Goal: Task Accomplishment & Management: Manage account settings

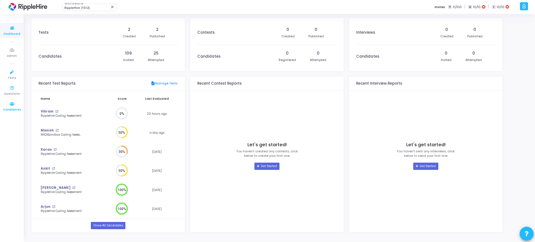
click at [13, 110] on span "Candidates" at bounding box center [12, 110] width 18 height 5
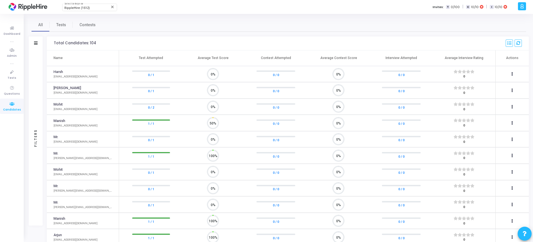
scroll to position [12, 14]
click at [8, 90] on icon at bounding box center [12, 88] width 12 height 7
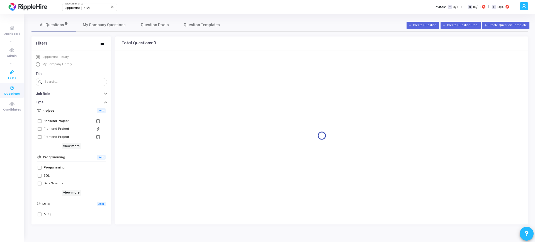
click at [15, 72] on icon at bounding box center [12, 72] width 12 height 7
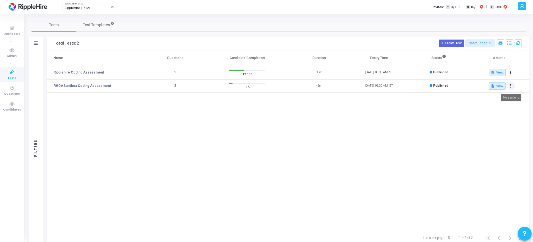
click at [509, 85] on button at bounding box center [511, 86] width 8 height 8
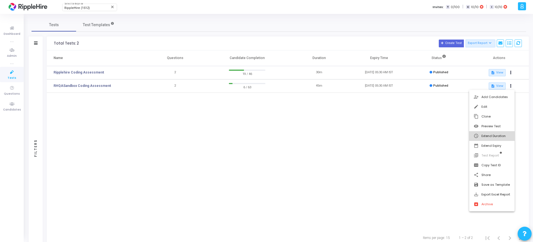
click at [497, 137] on button "schedule Extend Duration" at bounding box center [491, 136] width 45 height 10
click at [458, 134] on input "0" at bounding box center [450, 133] width 28 height 9
click at [457, 133] on input "1" at bounding box center [450, 133] width 28 height 9
type input "8"
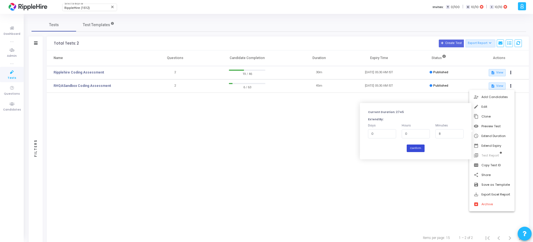
click at [417, 151] on button "Confirm" at bounding box center [416, 149] width 18 height 8
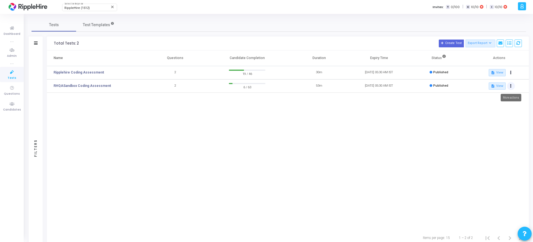
click at [512, 84] on button at bounding box center [511, 86] width 8 height 8
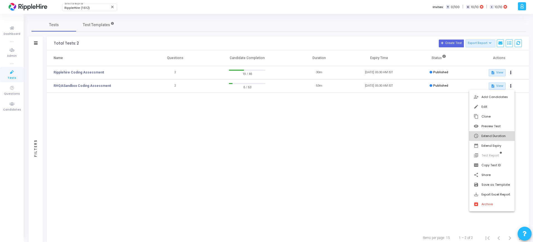
click at [491, 136] on button "schedule Extend Duration" at bounding box center [491, 136] width 45 height 10
click at [493, 107] on button "edit Edit" at bounding box center [491, 107] width 45 height 10
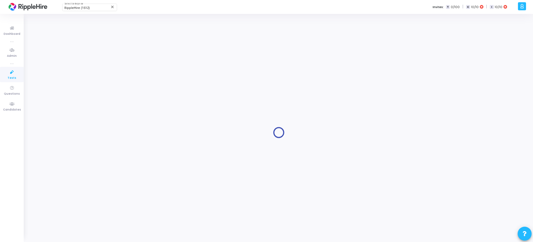
type input "RHQASandbox Coding Assessment"
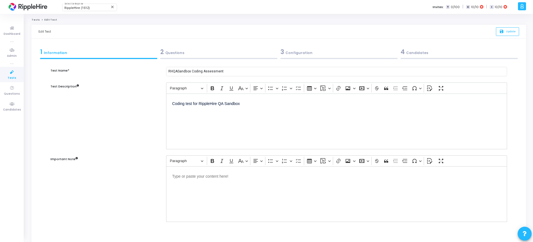
click at [251, 55] on div "2 Questions" at bounding box center [218, 51] width 117 height 9
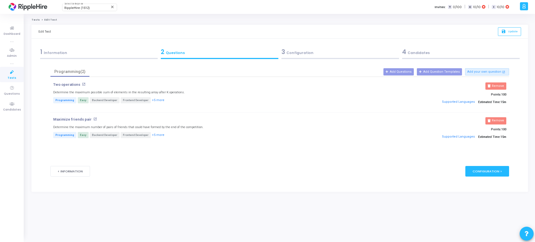
click at [310, 48] on div "3 Configuration" at bounding box center [341, 51] width 118 height 9
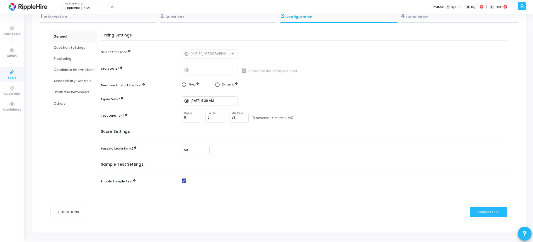
scroll to position [36, 0]
click at [236, 116] on input "53" at bounding box center [238, 118] width 15 height 4
type input "5"
click at [498, 211] on div "< Questions Candidates >" at bounding box center [278, 212] width 457 height 27
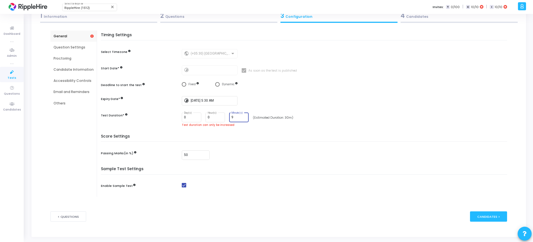
click at [244, 116] on input "9" at bounding box center [238, 118] width 15 height 4
click at [244, 116] on input "10" at bounding box center [238, 118] width 15 height 4
click at [495, 212] on div "Candidates >" at bounding box center [488, 217] width 37 height 10
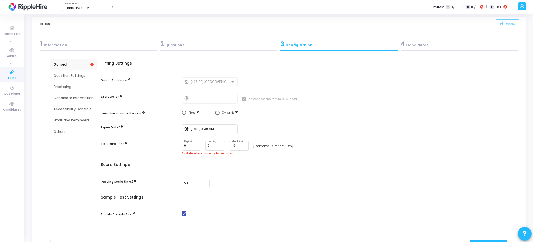
scroll to position [6, 0]
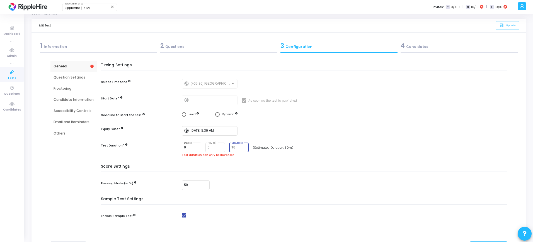
click at [236, 148] on input "10" at bounding box center [238, 148] width 15 height 4
click at [243, 147] on input "11" at bounding box center [238, 148] width 15 height 4
click at [243, 147] on input "12" at bounding box center [238, 148] width 15 height 4
click at [243, 147] on input "13" at bounding box center [238, 148] width 15 height 4
click at [243, 147] on input "14" at bounding box center [238, 148] width 15 height 4
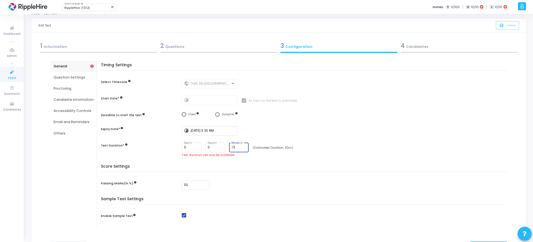
click at [243, 147] on input "15" at bounding box center [238, 148] width 15 height 4
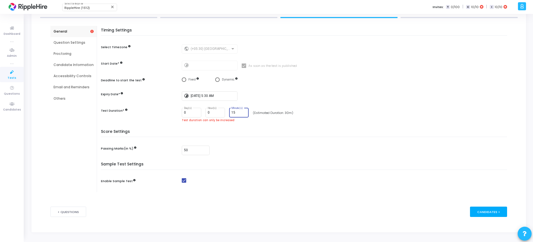
click at [480, 213] on div "Candidates >" at bounding box center [488, 212] width 37 height 10
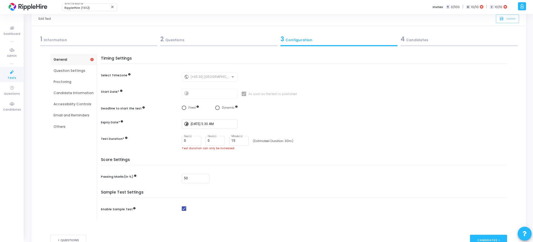
scroll to position [0, 0]
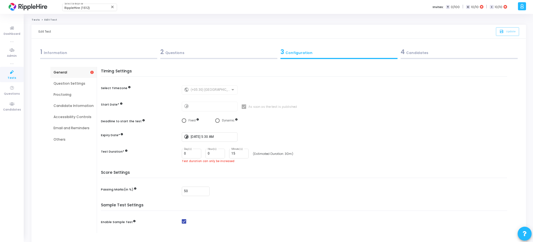
click at [426, 54] on div "4 Candidates" at bounding box center [459, 51] width 117 height 9
click at [266, 55] on div "2 Questions" at bounding box center [218, 51] width 117 height 9
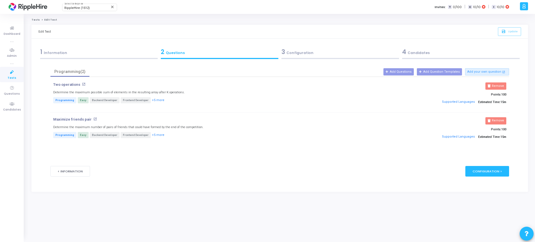
click at [316, 52] on div "3 Configuration" at bounding box center [341, 51] width 118 height 9
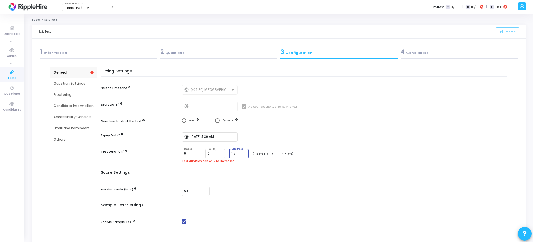
click at [237, 152] on input "15" at bounding box center [238, 154] width 15 height 4
type input "1"
type input "5"
click at [251, 170] on div "Timing Settings Select Timezone public (+05:30) [GEOGRAPHIC_DATA]/[GEOGRAPHIC_D…" at bounding box center [306, 120] width 404 height 102
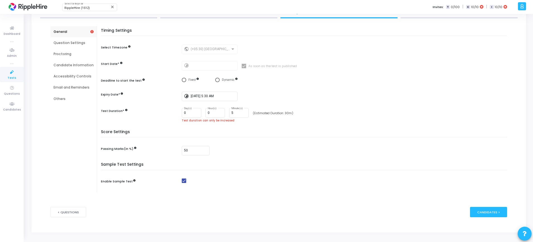
scroll to position [41, 0]
click at [477, 211] on div "Candidates >" at bounding box center [488, 212] width 37 height 10
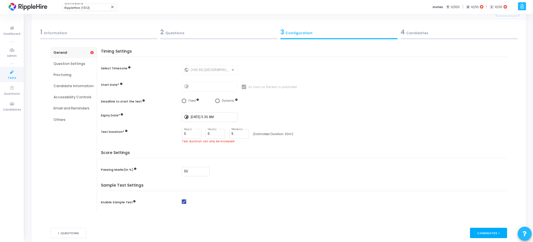
click at [477, 211] on div "General Question Settings Proctoring Candidate Information Accessibility Contro…" at bounding box center [278, 133] width 457 height 173
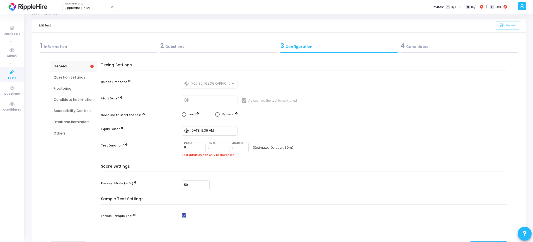
scroll to position [0, 0]
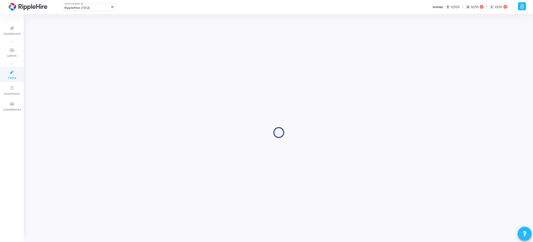
type input "RHQASandbox Coding Assessment"
type input "[DATE] 5:30 AM"
type input "53"
type input "50"
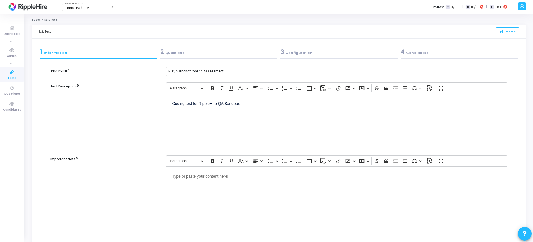
click at [301, 57] on div "3 Configuration" at bounding box center [339, 53] width 120 height 15
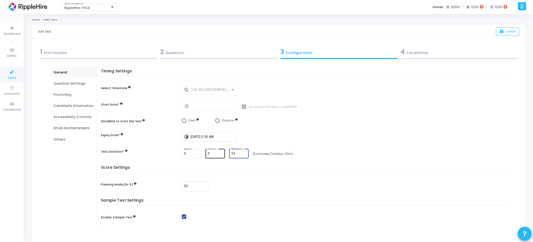
drag, startPoint x: 241, startPoint y: 152, endPoint x: 221, endPoint y: 155, distance: 19.8
click at [221, 155] on div "0 Day(s) 0 Hour(s) 53 Minute(s)" at bounding box center [215, 154] width 67 height 10
type input "30"
click at [264, 161] on div "Timing Settings Select Timezone public (+05:30) [GEOGRAPHIC_DATA]/[GEOGRAPHIC_D…" at bounding box center [306, 117] width 404 height 96
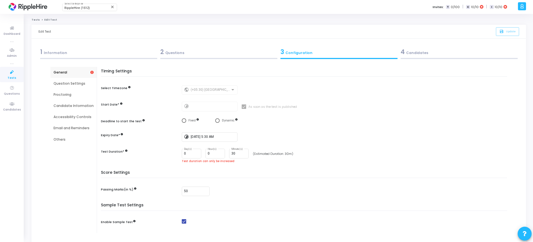
click at [217, 122] on span "Select confirmation" at bounding box center [217, 121] width 4 height 4
click at [217, 122] on input "Dynamic" at bounding box center [217, 121] width 4 height 4
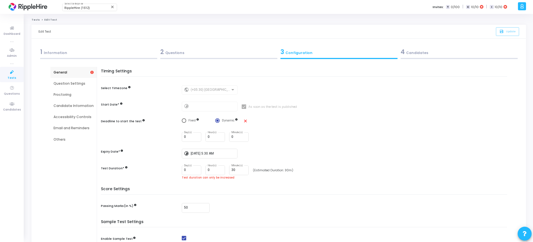
click at [245, 121] on mat-icon "close" at bounding box center [245, 121] width 5 height 5
radio input "false"
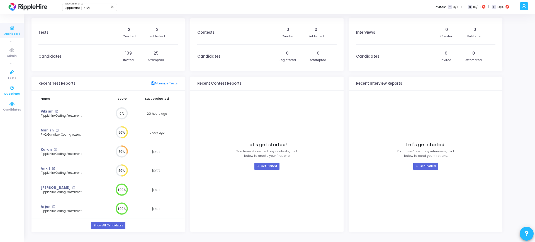
click at [13, 90] on icon at bounding box center [12, 88] width 12 height 7
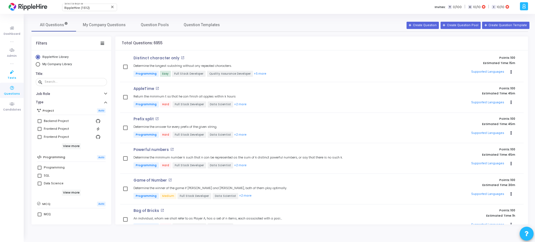
click at [12, 76] on span "Tests" at bounding box center [12, 78] width 9 height 5
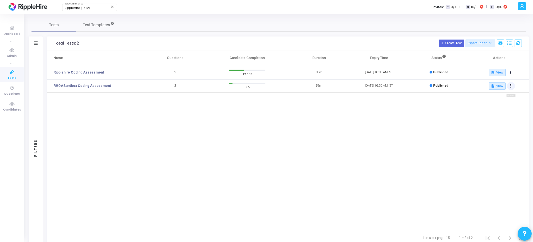
click at [510, 85] on icon at bounding box center [510, 86] width 1 height 3
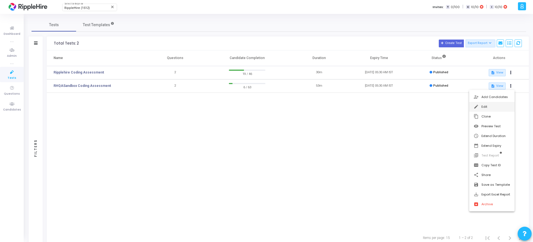
click at [487, 108] on button "edit Edit" at bounding box center [491, 107] width 45 height 10
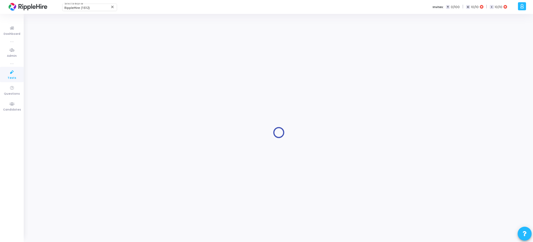
type input "RHQASandbox Coding Assessment"
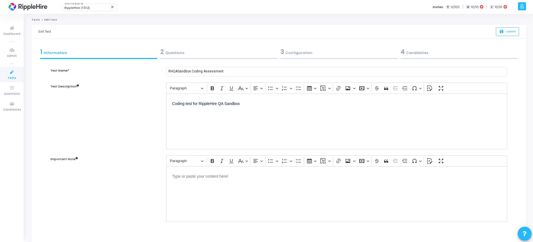
click at [299, 53] on div "3 Configuration" at bounding box center [339, 51] width 117 height 9
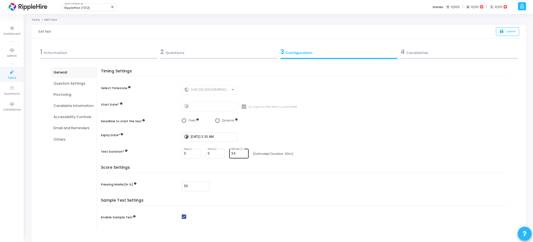
click at [243, 153] on input "54" at bounding box center [238, 154] width 15 height 4
click at [243, 153] on input "55" at bounding box center [238, 154] width 15 height 4
click at [243, 153] on input "56" at bounding box center [238, 154] width 15 height 4
click at [243, 153] on input "57" at bounding box center [238, 154] width 15 height 4
click at [243, 153] on input "58" at bounding box center [238, 154] width 15 height 4
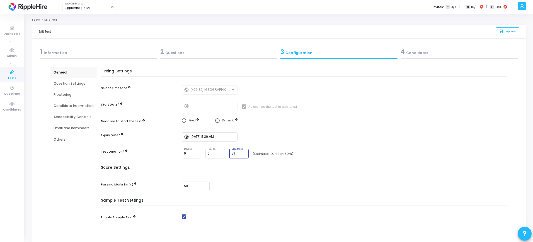
click at [243, 153] on input "59" at bounding box center [238, 154] width 15 height 4
click at [243, 154] on input "58" at bounding box center [238, 154] width 15 height 4
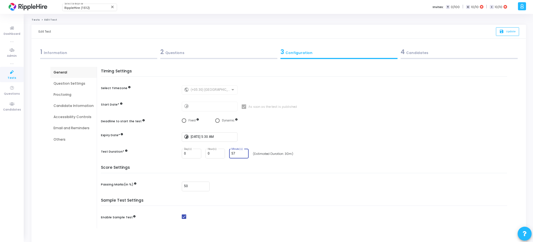
click at [243, 154] on input "57" at bounding box center [238, 154] width 15 height 4
click at [243, 154] on input "56" at bounding box center [238, 154] width 15 height 4
click at [243, 154] on input "55" at bounding box center [238, 154] width 15 height 4
click at [243, 154] on input "54" at bounding box center [238, 154] width 15 height 4
click at [243, 154] on input "53" at bounding box center [238, 154] width 15 height 4
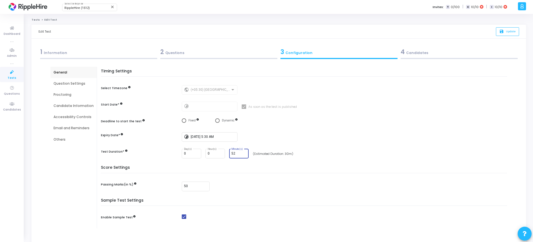
click at [243, 154] on input "52" at bounding box center [238, 154] width 15 height 4
click at [243, 154] on input "51" at bounding box center [238, 154] width 15 height 4
click at [243, 154] on input "50" at bounding box center [238, 154] width 15 height 4
click at [243, 154] on input "44" at bounding box center [238, 154] width 15 height 4
click at [243, 154] on input "43" at bounding box center [238, 154] width 15 height 4
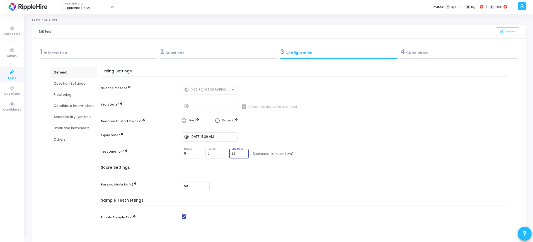
click at [243, 154] on input "22" at bounding box center [238, 154] width 15 height 4
click at [243, 152] on input "23" at bounding box center [238, 154] width 15 height 4
click at [243, 152] on input "24" at bounding box center [238, 154] width 15 height 4
click at [243, 152] on input "25" at bounding box center [238, 154] width 15 height 4
click at [243, 152] on input "26" at bounding box center [238, 154] width 15 height 4
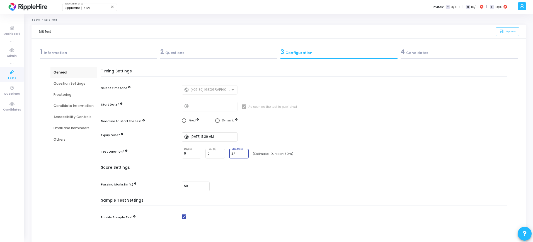
click at [243, 152] on input "27" at bounding box center [238, 154] width 15 height 4
click at [243, 152] on input "28" at bounding box center [238, 154] width 15 height 4
click at [243, 152] on input "29" at bounding box center [238, 154] width 15 height 4
click at [243, 152] on input "30" at bounding box center [238, 154] width 15 height 4
click at [303, 143] on div "Timing Settings Select Timezone public (+05:30) [GEOGRAPHIC_DATA]/[GEOGRAPHIC_D…" at bounding box center [306, 117] width 404 height 96
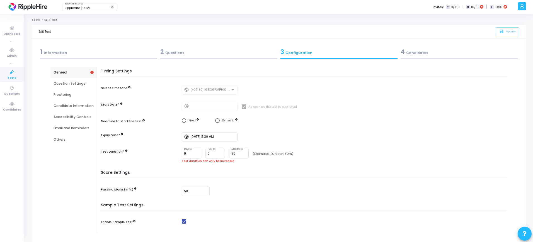
click at [73, 81] on div "Question Settings" at bounding box center [74, 83] width 40 height 5
click at [73, 86] on div "Question Settings" at bounding box center [74, 83] width 40 height 5
click at [70, 97] on div "Proctoring" at bounding box center [73, 94] width 46 height 11
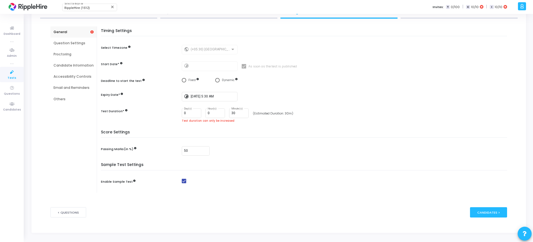
scroll to position [41, 0]
click at [81, 73] on div "Accessibility Controls" at bounding box center [73, 76] width 46 height 11
click at [69, 39] on div "Question Settings" at bounding box center [73, 42] width 46 height 11
click at [235, 111] on input "30" at bounding box center [238, 113] width 15 height 4
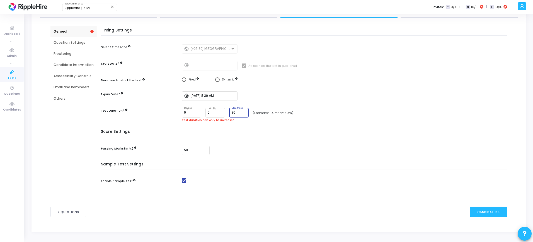
drag, startPoint x: 235, startPoint y: 111, endPoint x: 229, endPoint y: 112, distance: 6.7
click at [229, 112] on div "30 Minute(s)" at bounding box center [239, 112] width 20 height 10
type input "45"
click at [228, 125] on div "Timing Settings Select Timezone public (+05:30) [GEOGRAPHIC_DATA]/[GEOGRAPHIC_D…" at bounding box center [306, 79] width 404 height 102
click at [253, 125] on div "Timing Settings Select Timezone public (+05:30) [GEOGRAPHIC_DATA]/[GEOGRAPHIC_D…" at bounding box center [306, 79] width 404 height 102
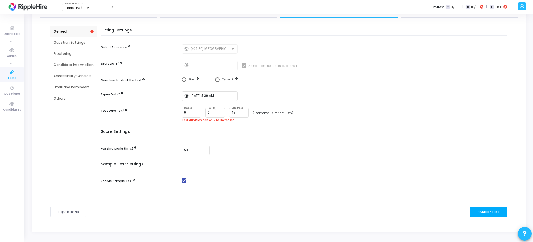
click at [489, 209] on div "Candidates >" at bounding box center [488, 212] width 37 height 10
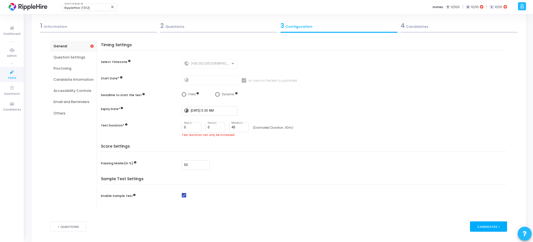
click at [489, 209] on form "Test Name* RHQASandbox Coding Assessment Test Description Rich Text Editor Para…" at bounding box center [278, 138] width 457 height 206
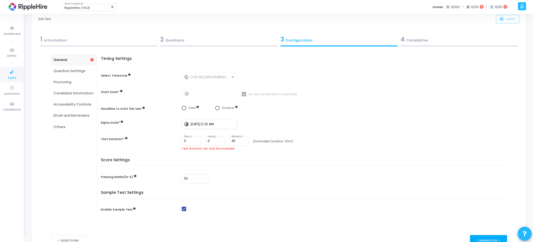
scroll to position [0, 0]
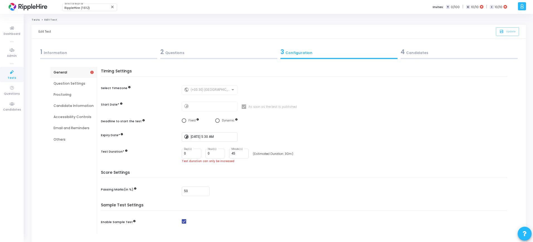
drag, startPoint x: 179, startPoint y: 160, endPoint x: 234, endPoint y: 164, distance: 54.8
click at [234, 164] on div "Timing Settings Select Timezone public (+05:30) [GEOGRAPHIC_DATA]/[GEOGRAPHIC_D…" at bounding box center [306, 120] width 404 height 102
click at [247, 167] on div "Timing Settings Select Timezone public (+05:30) [GEOGRAPHIC_DATA]/[GEOGRAPHIC_D…" at bounding box center [306, 120] width 404 height 102
click at [182, 120] on span "Select confirmation" at bounding box center [184, 121] width 4 height 4
click at [182, 120] on input "Fixed" at bounding box center [184, 121] width 4 height 4
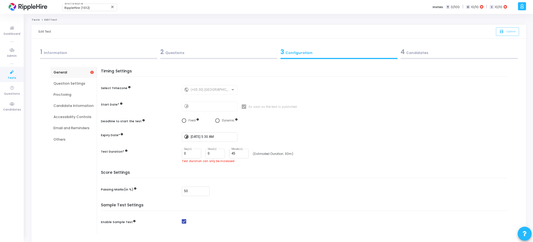
radio input "true"
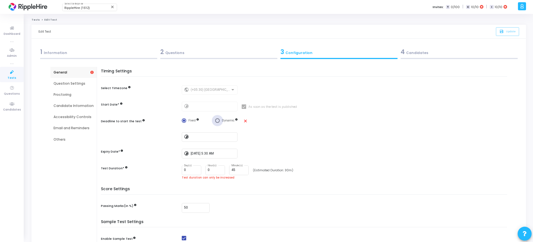
click at [220, 120] on span "Dynamic" at bounding box center [229, 121] width 18 height 5
click at [220, 120] on input "Dynamic" at bounding box center [217, 121] width 4 height 4
click at [244, 121] on mat-icon "close" at bounding box center [245, 121] width 5 height 5
radio input "false"
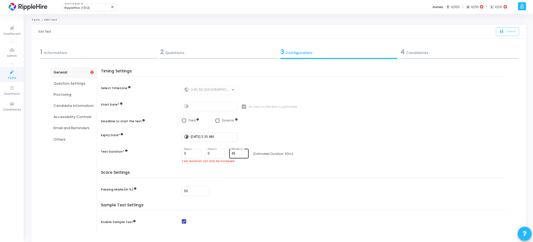
click at [240, 152] on input "45" at bounding box center [238, 154] width 15 height 4
drag, startPoint x: 237, startPoint y: 155, endPoint x: 227, endPoint y: 156, distance: 9.8
click at [227, 156] on div "0 Day(s) 0 Hour(s) 45 Minute(s)" at bounding box center [215, 154] width 67 height 10
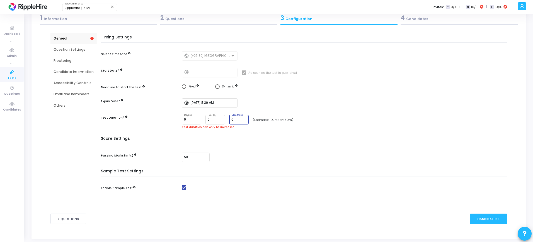
scroll to position [35, 0]
type input "0"
click at [265, 130] on div "Timing Settings Select Timezone public (+05:30) [GEOGRAPHIC_DATA]/[GEOGRAPHIC_D…" at bounding box center [306, 85] width 404 height 102
click at [483, 216] on div "Candidates >" at bounding box center [488, 218] width 37 height 10
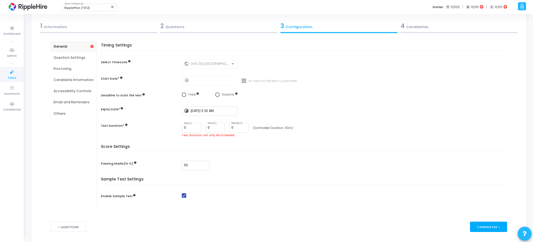
click at [483, 216] on div "< Questions Candidates >" at bounding box center [278, 227] width 457 height 27
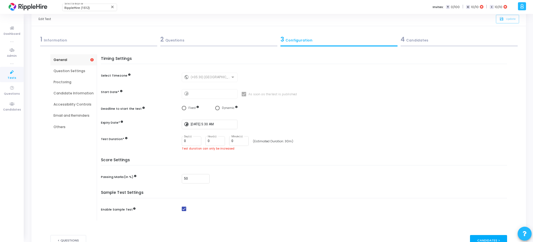
click at [483, 216] on div "General Question Settings Proctoring Candidate Information Accessibility Contro…" at bounding box center [278, 140] width 457 height 173
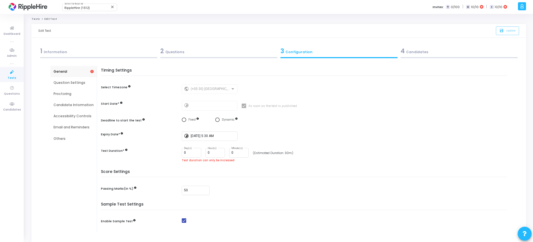
scroll to position [0, 0]
click at [418, 54] on div "4 Candidates" at bounding box center [459, 51] width 117 height 9
click at [17, 74] on icon at bounding box center [12, 72] width 12 height 7
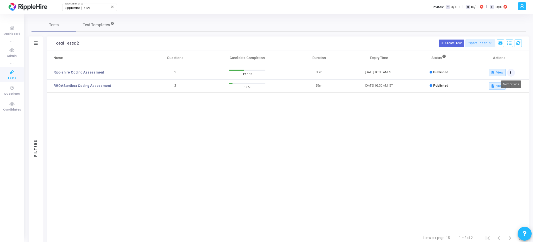
click at [514, 73] on button at bounding box center [511, 73] width 8 height 8
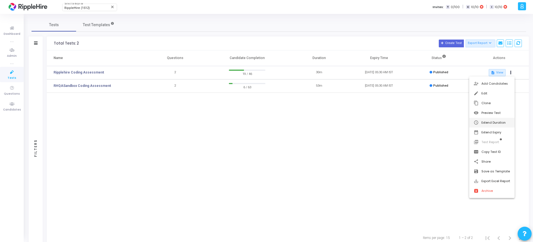
click at [489, 125] on button "schedule Extend Duration" at bounding box center [491, 123] width 45 height 10
click at [403, 158] on div at bounding box center [266, 121] width 533 height 242
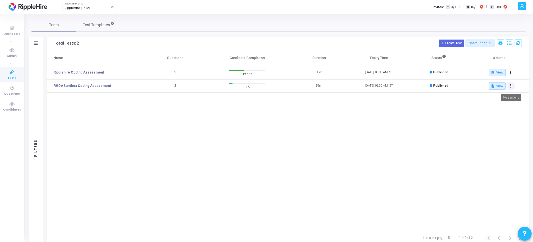
click at [513, 86] on button at bounding box center [511, 86] width 8 height 8
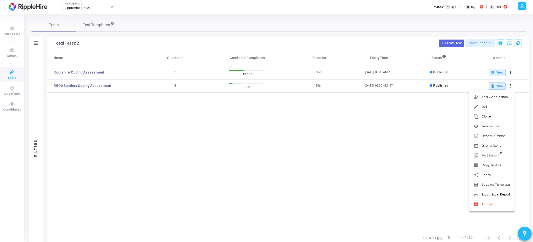
click at [14, 54] on div at bounding box center [266, 121] width 533 height 242
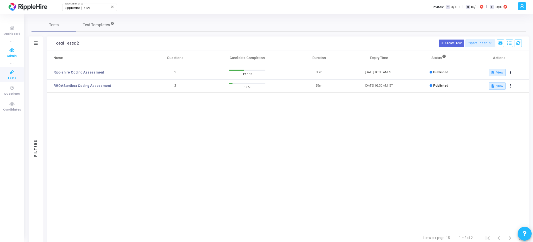
click at [13, 54] on span "Admin" at bounding box center [12, 56] width 10 height 5
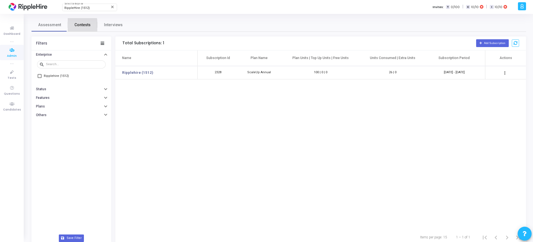
click at [72, 26] on link "Contests" at bounding box center [83, 24] width 30 height 13
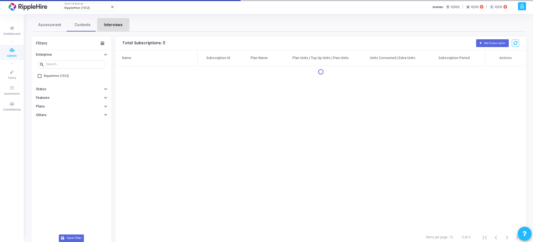
click at [115, 26] on span "Interviews" at bounding box center [113, 25] width 19 height 6
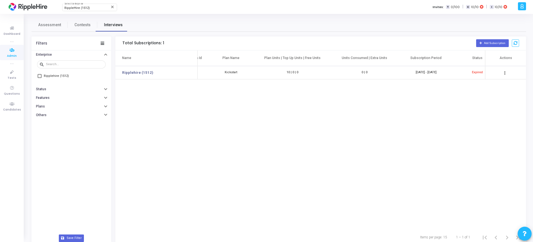
scroll to position [0, 40]
click at [506, 73] on mat-icon "more_vert" at bounding box center [505, 73] width 7 height 7
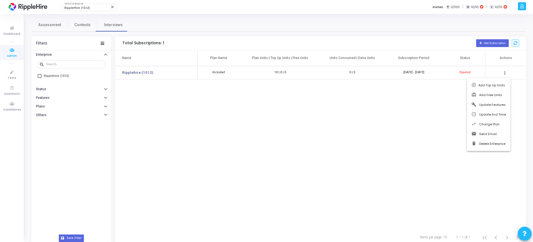
click at [427, 153] on div at bounding box center [266, 121] width 533 height 242
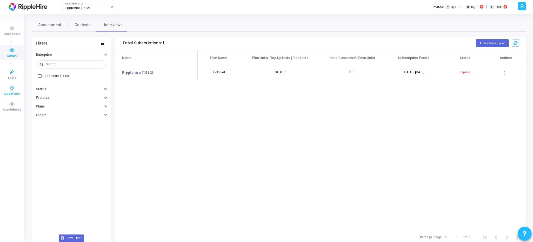
click at [8, 91] on icon at bounding box center [12, 88] width 12 height 7
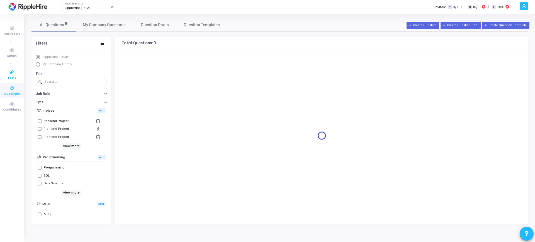
click at [12, 70] on icon at bounding box center [12, 72] width 12 height 7
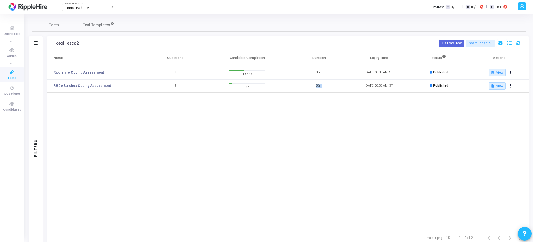
drag, startPoint x: 313, startPoint y: 86, endPoint x: 325, endPoint y: 86, distance: 12.0
click at [325, 86] on td "53m" at bounding box center [319, 85] width 60 height 13
click at [333, 71] on td "30m" at bounding box center [319, 72] width 60 height 13
click at [512, 72] on button at bounding box center [511, 73] width 8 height 8
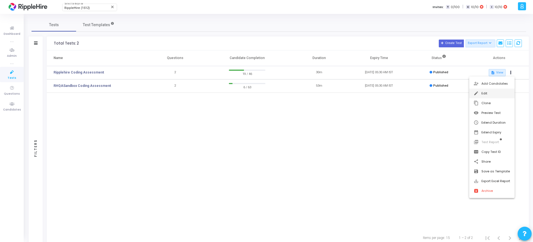
click at [486, 90] on button "edit Edit" at bounding box center [491, 94] width 45 height 10
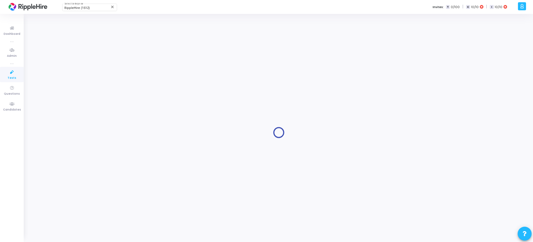
type input "Ripplehire Coding Assessment"
type input "[DATE] 5:30 AM"
type input "30"
type input "50"
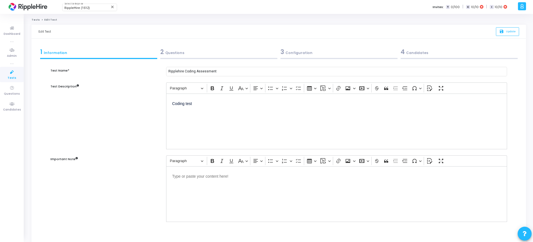
click at [300, 52] on div "3 Configuration" at bounding box center [339, 51] width 117 height 9
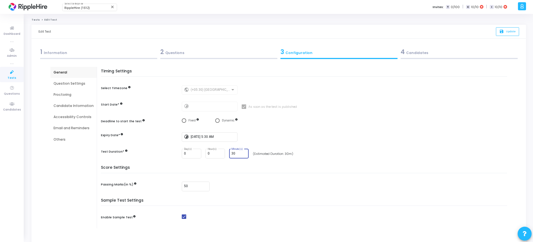
drag, startPoint x: 236, startPoint y: 154, endPoint x: 229, endPoint y: 155, distance: 6.8
click at [229, 155] on div "30 Minute(s)" at bounding box center [239, 153] width 20 height 10
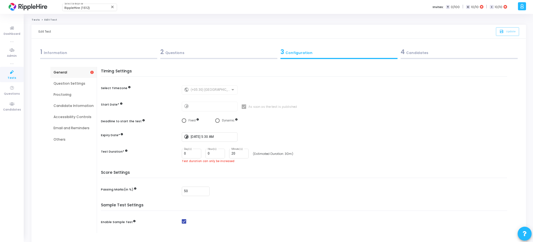
click at [317, 171] on h5 "Score Settings" at bounding box center [305, 175] width 409 height 8
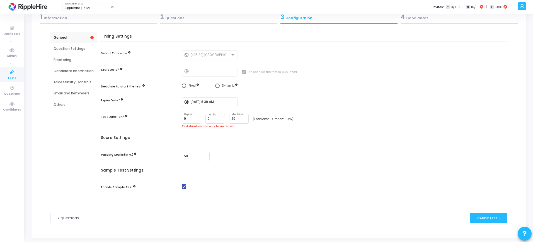
scroll to position [41, 0]
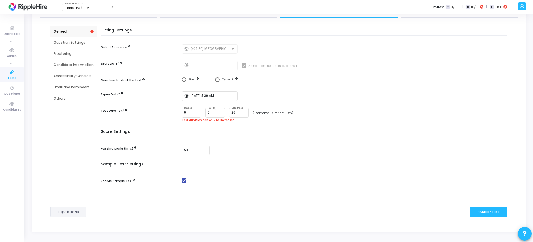
click at [68, 212] on button "< Questions" at bounding box center [68, 212] width 36 height 10
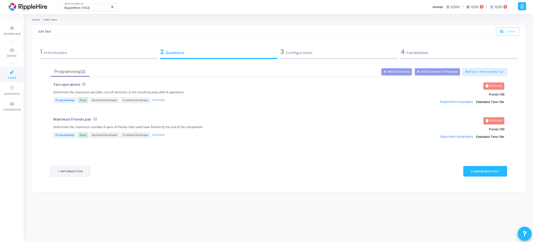
scroll to position [0, 0]
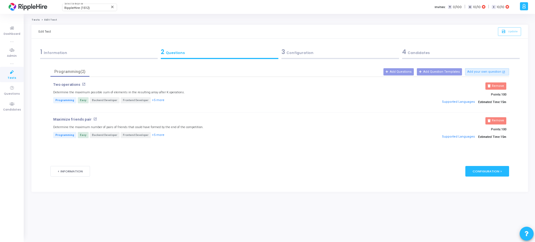
click at [82, 86] on mat-icon "open_in_new" at bounding box center [84, 85] width 4 height 4
click at [308, 50] on div "3 Configuration" at bounding box center [341, 51] width 118 height 9
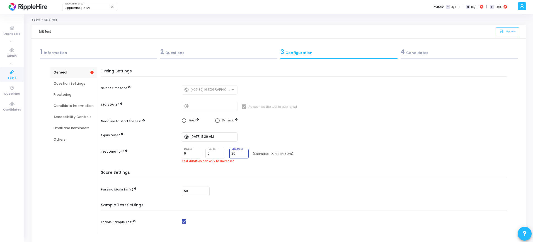
drag, startPoint x: 239, startPoint y: 154, endPoint x: 230, endPoint y: 155, distance: 9.2
click at [230, 155] on div "20 Minute(s)" at bounding box center [239, 153] width 20 height 10
click at [245, 153] on input "21" at bounding box center [238, 154] width 15 height 4
click at [245, 153] on input "22" at bounding box center [238, 154] width 15 height 4
click at [245, 153] on input "23" at bounding box center [238, 154] width 15 height 4
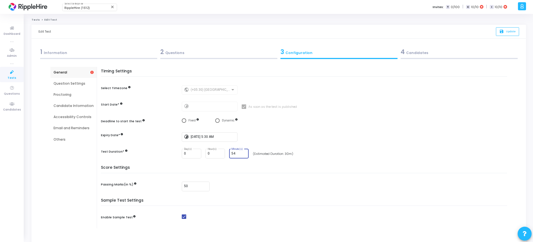
click at [245, 153] on input "54" at bounding box center [238, 154] width 15 height 4
click at [243, 155] on input "53" at bounding box center [238, 154] width 15 height 4
click at [243, 155] on input "52" at bounding box center [238, 154] width 15 height 4
click at [244, 151] on div "52 Minute(s)" at bounding box center [238, 153] width 15 height 10
click at [244, 154] on input "51" at bounding box center [238, 154] width 15 height 4
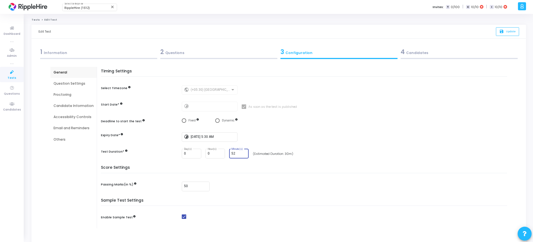
click at [243, 152] on input "52" at bounding box center [238, 154] width 15 height 4
click at [243, 152] on input "53" at bounding box center [238, 154] width 15 height 4
click at [243, 152] on input "54" at bounding box center [238, 154] width 15 height 4
click at [243, 152] on input "55" at bounding box center [238, 154] width 15 height 4
click at [266, 159] on div "Timing Settings Select Timezone public (+05:30) [GEOGRAPHIC_DATA]/[GEOGRAPHIC_D…" at bounding box center [306, 117] width 404 height 96
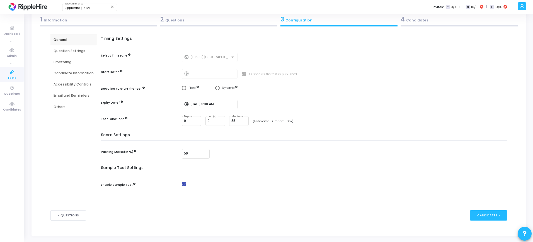
scroll to position [36, 0]
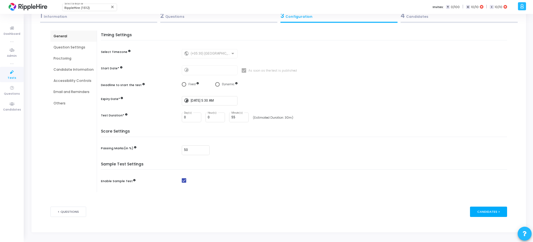
click at [496, 208] on div "Candidates >" at bounding box center [488, 212] width 37 height 10
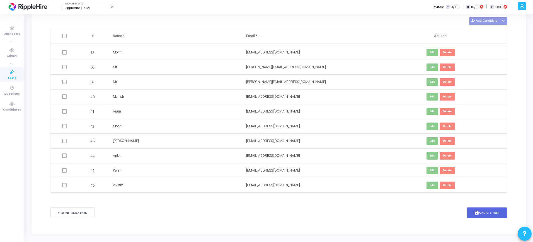
scroll to position [51, 0]
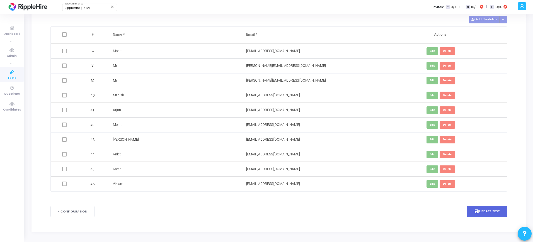
click at [64, 168] on span at bounding box center [64, 169] width 4 height 4
click at [93, 170] on span "45" at bounding box center [93, 169] width 4 height 5
click at [117, 172] on div "Karan" at bounding box center [173, 169] width 121 height 5
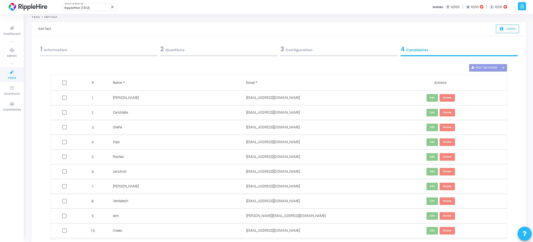
scroll to position [0, 0]
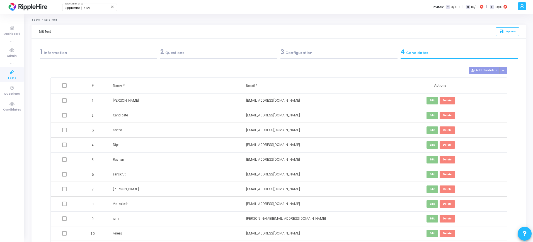
click at [286, 52] on div "3 Configuration" at bounding box center [339, 51] width 117 height 9
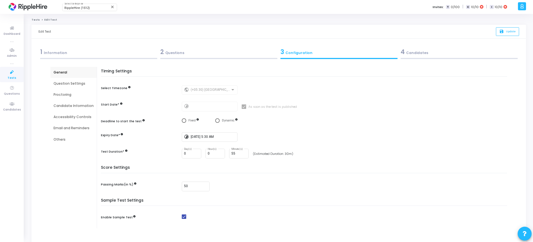
click at [243, 162] on div "Timing Settings Select Timezone public (+05:30) [GEOGRAPHIC_DATA]/[GEOGRAPHIC_D…" at bounding box center [306, 117] width 404 height 96
click at [241, 152] on input "55" at bounding box center [238, 154] width 15 height 4
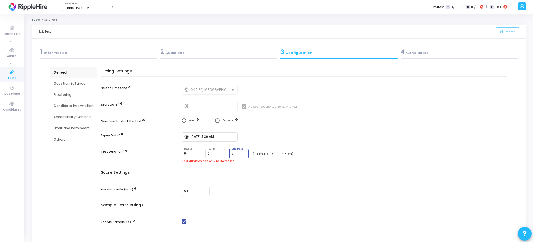
click at [268, 168] on div "Timing Settings Select Timezone public (+05:30) [GEOGRAPHIC_DATA]/[GEOGRAPHIC_D…" at bounding box center [306, 120] width 404 height 102
drag, startPoint x: 234, startPoint y: 153, endPoint x: 226, endPoint y: 155, distance: 8.9
click at [226, 155] on div "0 Day(s) 0 Hour(s) 5 Minute(s)" at bounding box center [215, 154] width 67 height 10
type input "0"
click at [251, 164] on div "Timing Settings Select Timezone public (+05:30) [GEOGRAPHIC_DATA]/[GEOGRAPHIC_D…" at bounding box center [306, 120] width 404 height 102
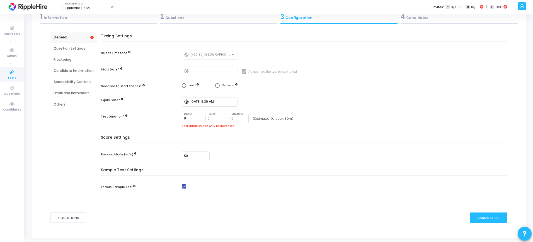
scroll to position [41, 0]
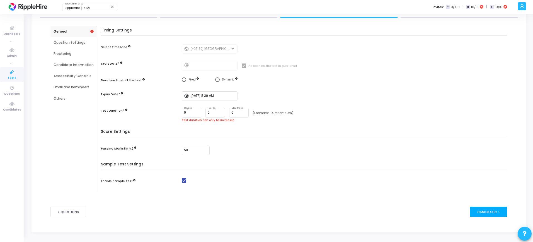
click at [492, 216] on div "Candidates >" at bounding box center [488, 212] width 37 height 10
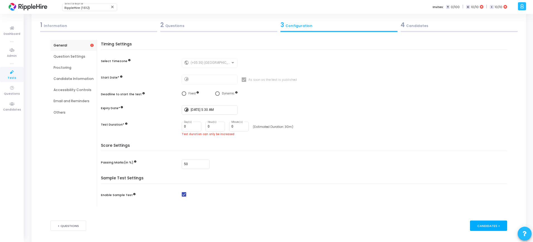
click at [492, 216] on div "< Questions Candidates >" at bounding box center [278, 226] width 457 height 27
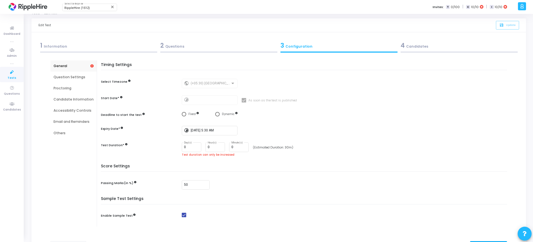
scroll to position [0, 0]
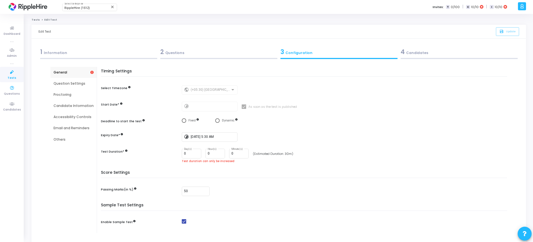
click at [10, 76] on span "Tests" at bounding box center [12, 78] width 9 height 5
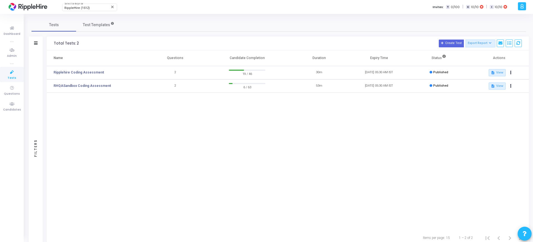
click at [319, 85] on td "53m" at bounding box center [319, 85] width 60 height 13
click at [319, 58] on th "Duration" at bounding box center [319, 58] width 60 height 16
click at [518, 44] on icon at bounding box center [519, 43] width 4 height 4
click at [506, 104] on div "Name Questions Candidate Completion Duration Expiry Time Status Actions Rippleh…" at bounding box center [288, 140] width 482 height 180
click at [513, 86] on button at bounding box center [511, 86] width 8 height 8
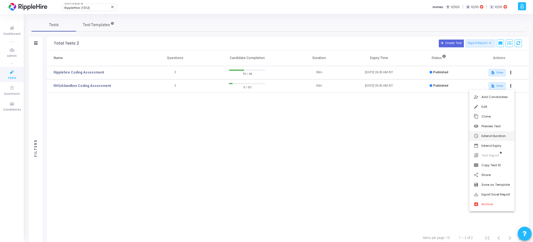
click at [494, 136] on button "schedule Extend Duration" at bounding box center [491, 136] width 45 height 10
click at [397, 111] on div "Current Duration: 3225" at bounding box center [415, 112] width 101 height 4
drag, startPoint x: 397, startPoint y: 111, endPoint x: 388, endPoint y: 145, distance: 34.4
click at [388, 145] on div "Confirm" at bounding box center [415, 149] width 101 height 8
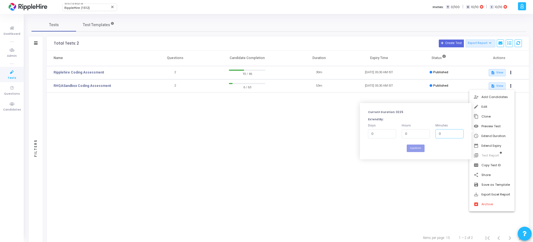
click at [442, 133] on input "0" at bounding box center [450, 133] width 28 height 9
click at [438, 185] on div at bounding box center [266, 121] width 533 height 242
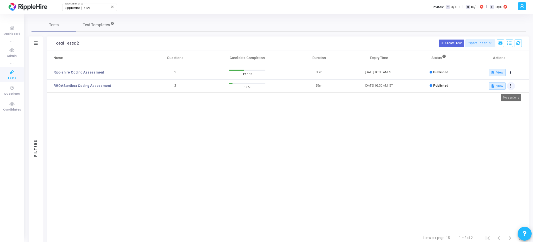
click at [511, 83] on button at bounding box center [511, 86] width 8 height 8
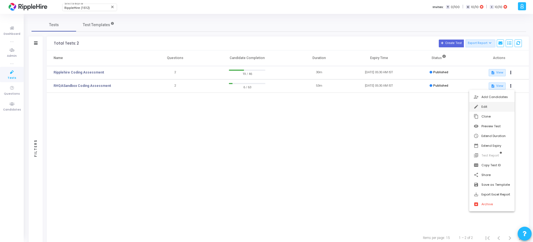
click at [491, 108] on button "edit Edit" at bounding box center [491, 107] width 45 height 10
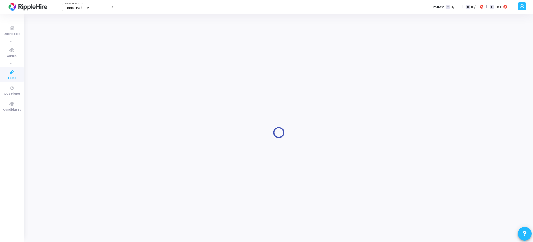
type input "RHQASandbox Coding Assessment"
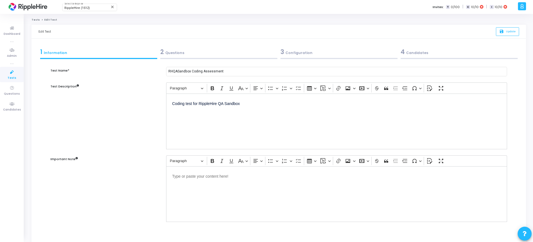
click at [187, 50] on div "2 Questions" at bounding box center [218, 51] width 117 height 9
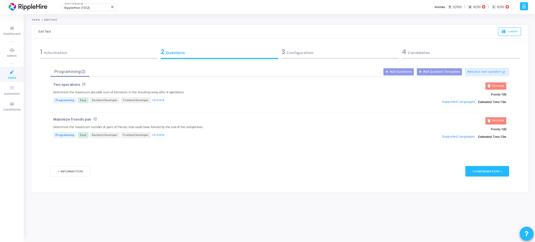
click at [301, 52] on div "3 Configuration" at bounding box center [341, 51] width 118 height 9
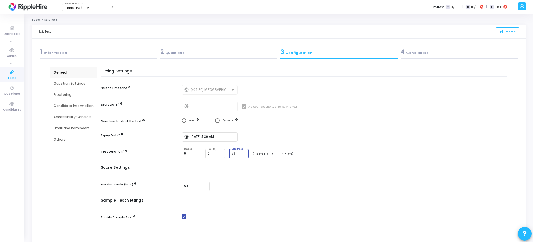
drag, startPoint x: 238, startPoint y: 155, endPoint x: 227, endPoint y: 155, distance: 10.3
click at [227, 155] on div "0 Day(s) 0 Hour(s) 53 Minute(s)" at bounding box center [215, 154] width 67 height 10
click at [238, 152] on input "53" at bounding box center [238, 154] width 15 height 4
click at [244, 153] on input "54" at bounding box center [238, 154] width 15 height 4
click at [244, 153] on input "55" at bounding box center [238, 154] width 15 height 4
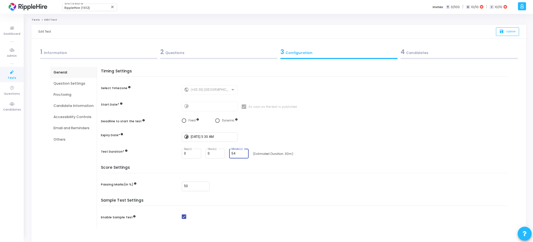
click at [244, 155] on input "54" at bounding box center [238, 154] width 15 height 4
click at [244, 155] on input "53" at bounding box center [238, 154] width 15 height 4
click at [244, 155] on input "52" at bounding box center [238, 154] width 15 height 4
click at [244, 155] on input "51" at bounding box center [238, 154] width 15 height 4
click at [244, 155] on input "50" at bounding box center [238, 154] width 15 height 4
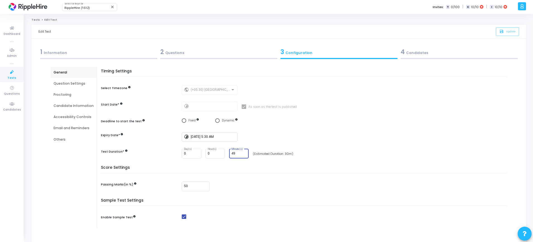
click at [244, 155] on input "49" at bounding box center [238, 154] width 15 height 4
click at [244, 155] on input "36" at bounding box center [238, 154] width 15 height 4
click at [244, 155] on input "35" at bounding box center [238, 154] width 15 height 4
click at [244, 155] on input "21" at bounding box center [238, 154] width 15 height 4
click at [244, 155] on input "20" at bounding box center [238, 154] width 15 height 4
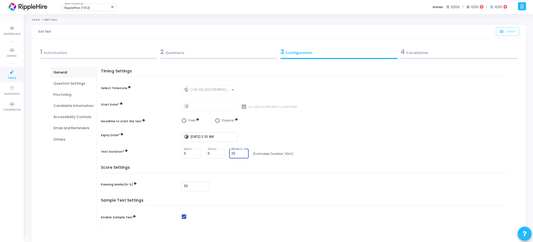
click at [244, 158] on div "20 Minute(s)" at bounding box center [238, 153] width 15 height 10
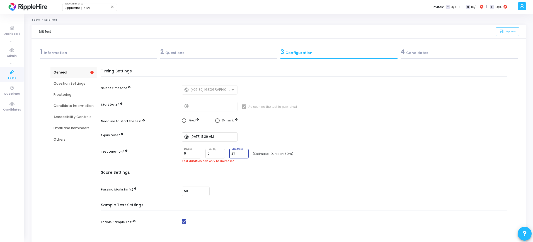
click at [243, 153] on input "21" at bounding box center [238, 154] width 15 height 4
click at [243, 153] on input "22" at bounding box center [238, 154] width 15 height 4
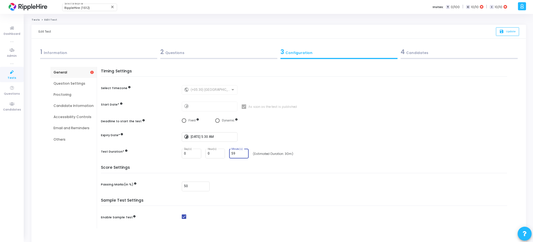
click at [243, 153] on input "59" at bounding box center [238, 154] width 15 height 4
click at [243, 155] on input "51" at bounding box center [238, 154] width 15 height 4
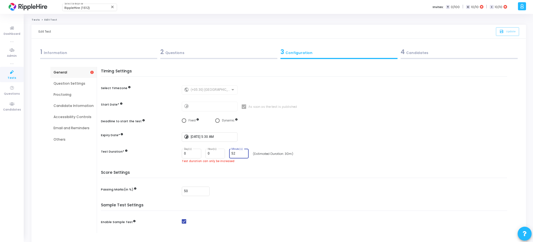
click at [243, 153] on input "52" at bounding box center [238, 154] width 15 height 4
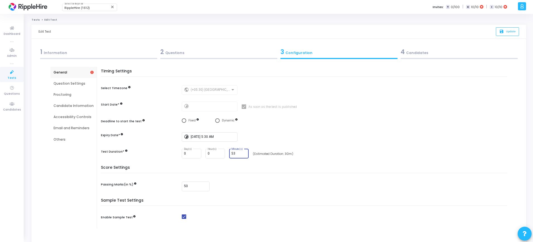
click at [243, 153] on input "53" at bounding box center [238, 154] width 15 height 4
click at [243, 153] on input "54" at bounding box center [238, 154] width 15 height 4
type input "55"
click at [243, 153] on input "55" at bounding box center [238, 154] width 15 height 4
click at [230, 162] on div "Timing Settings Select Timezone public (+05:30) [GEOGRAPHIC_DATA]/[GEOGRAPHIC_D…" at bounding box center [306, 117] width 404 height 96
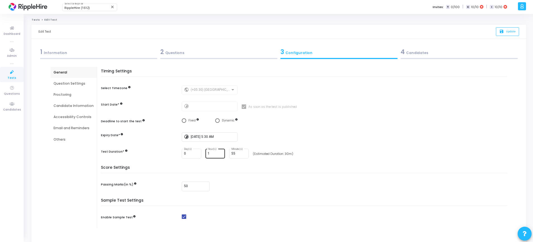
type input "1"
click at [218, 153] on input "1" at bounding box center [215, 154] width 15 height 4
click at [220, 163] on div "Timing Settings Select Timezone public (+05:30) [GEOGRAPHIC_DATA]/[GEOGRAPHIC_D…" at bounding box center [306, 117] width 404 height 96
type input "0"
click at [244, 154] on input "0" at bounding box center [238, 154] width 15 height 4
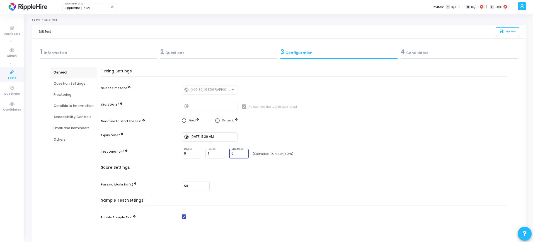
click at [219, 164] on div "Timing Settings Select Timezone public (+05:30) [GEOGRAPHIC_DATA]/[GEOGRAPHIC_D…" at bounding box center [306, 117] width 404 height 96
click at [219, 152] on input "2" at bounding box center [215, 154] width 15 height 4
click at [220, 154] on input "1" at bounding box center [215, 154] width 15 height 4
type input "0"
click at [220, 154] on input "0" at bounding box center [215, 154] width 15 height 4
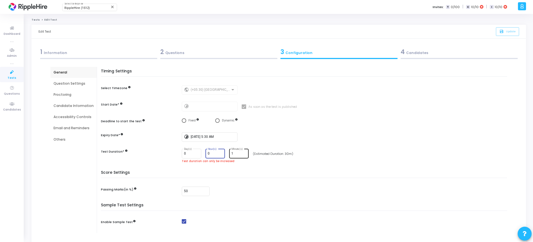
click at [244, 152] on input "1" at bounding box center [238, 154] width 15 height 4
click at [244, 152] on input "2" at bounding box center [238, 154] width 15 height 4
click at [244, 152] on input "3" at bounding box center [238, 154] width 15 height 4
click at [233, 162] on div "Test duration can only be increased" at bounding box center [346, 162] width 328 height 4
click at [243, 153] on input "34" at bounding box center [238, 154] width 15 height 4
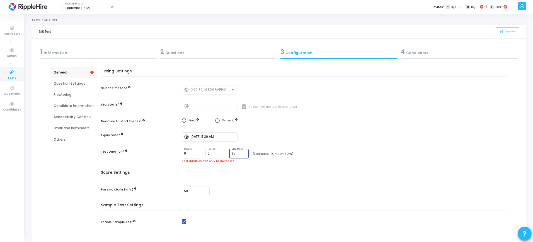
click at [243, 153] on input "35" at bounding box center [238, 154] width 15 height 4
click at [243, 153] on input "36" at bounding box center [238, 154] width 15 height 4
click at [243, 153] on input "37" at bounding box center [238, 154] width 15 height 4
click at [243, 153] on input "38" at bounding box center [238, 154] width 15 height 4
click at [243, 153] on input "39" at bounding box center [238, 154] width 15 height 4
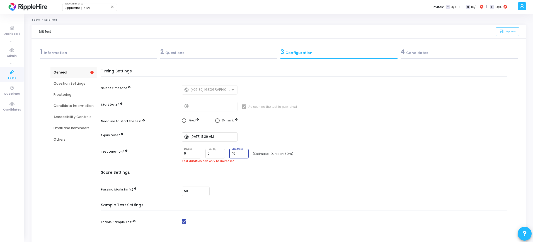
type input "40"
click at [243, 153] on input "40" at bounding box center [238, 154] width 15 height 4
click at [237, 163] on div "Timing Settings Select Timezone public (+05:30) [GEOGRAPHIC_DATA]/[GEOGRAPHIC_D…" at bounding box center [306, 120] width 404 height 102
click at [525, 230] on span at bounding box center [525, 234] width 4 height 13
click at [266, 220] on div at bounding box center [266, 121] width 533 height 242
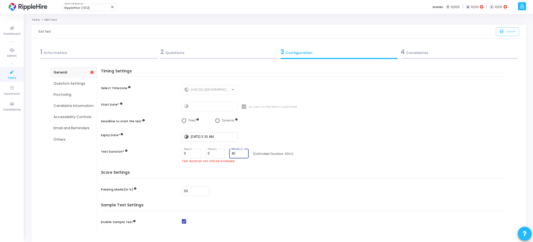
click at [236, 153] on input "40" at bounding box center [238, 154] width 15 height 4
click at [7, 70] on icon at bounding box center [12, 72] width 12 height 7
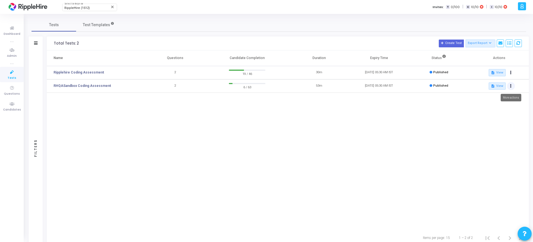
click at [510, 86] on button at bounding box center [511, 86] width 8 height 8
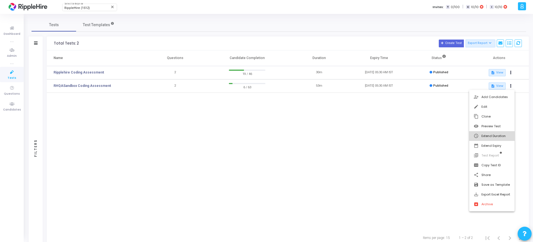
click at [492, 138] on button "schedule Extend Duration" at bounding box center [491, 136] width 45 height 10
click at [459, 132] on input "1" at bounding box center [450, 133] width 28 height 9
type input "2"
click at [459, 132] on input "2" at bounding box center [450, 133] width 28 height 9
click at [413, 145] on button "Confirm" at bounding box center [416, 149] width 18 height 8
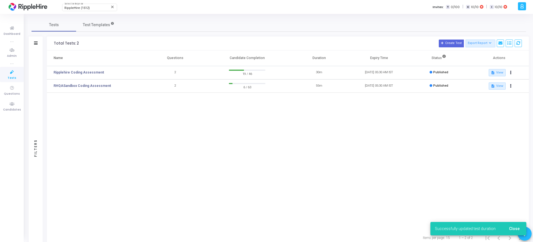
click at [412, 144] on div "Name Questions Candidate Completion Duration Expiry Time Status Actions Rippleh…" at bounding box center [288, 140] width 482 height 180
